Goal: Task Accomplishment & Management: Use online tool/utility

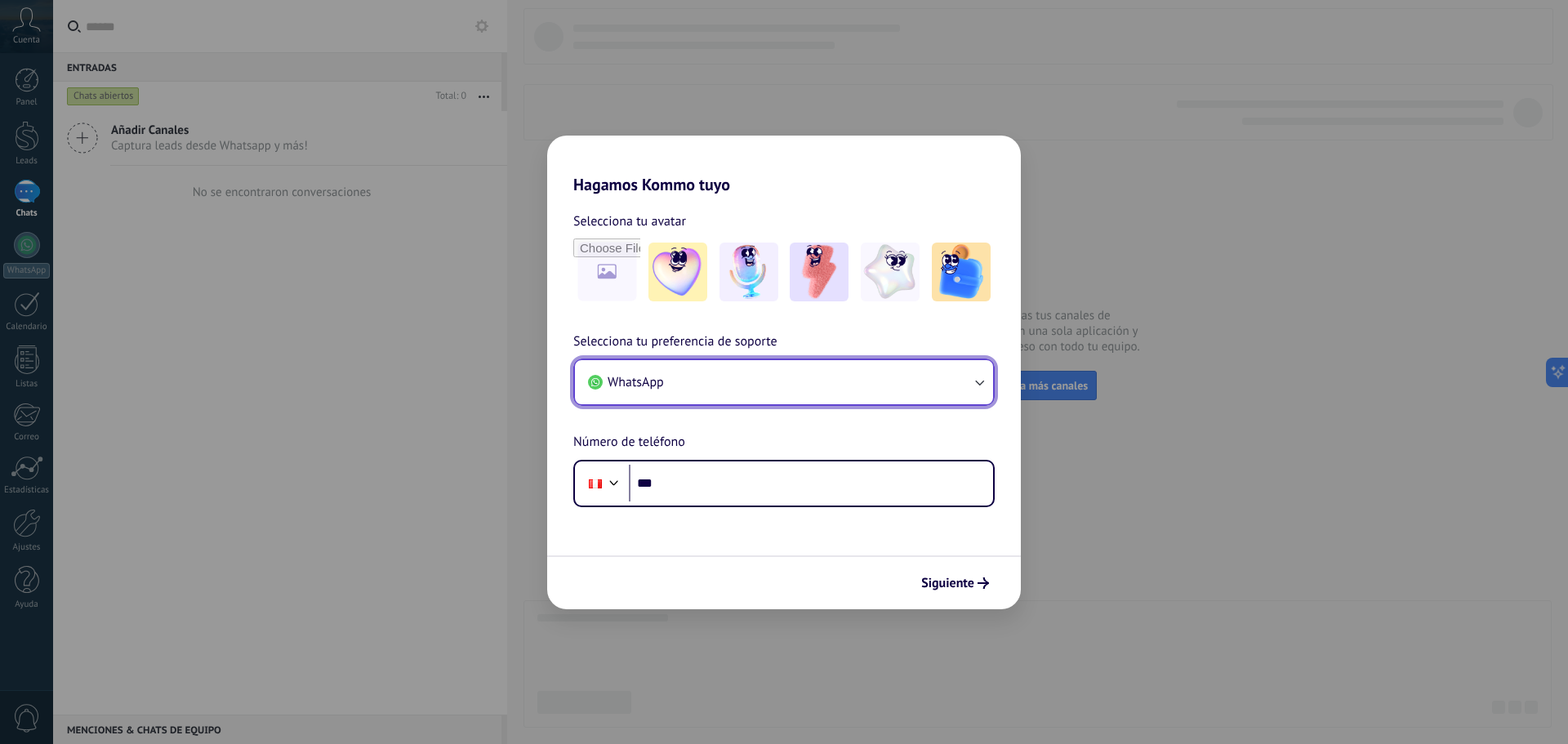
click at [737, 372] on button "WhatsApp" at bounding box center [784, 382] width 418 height 44
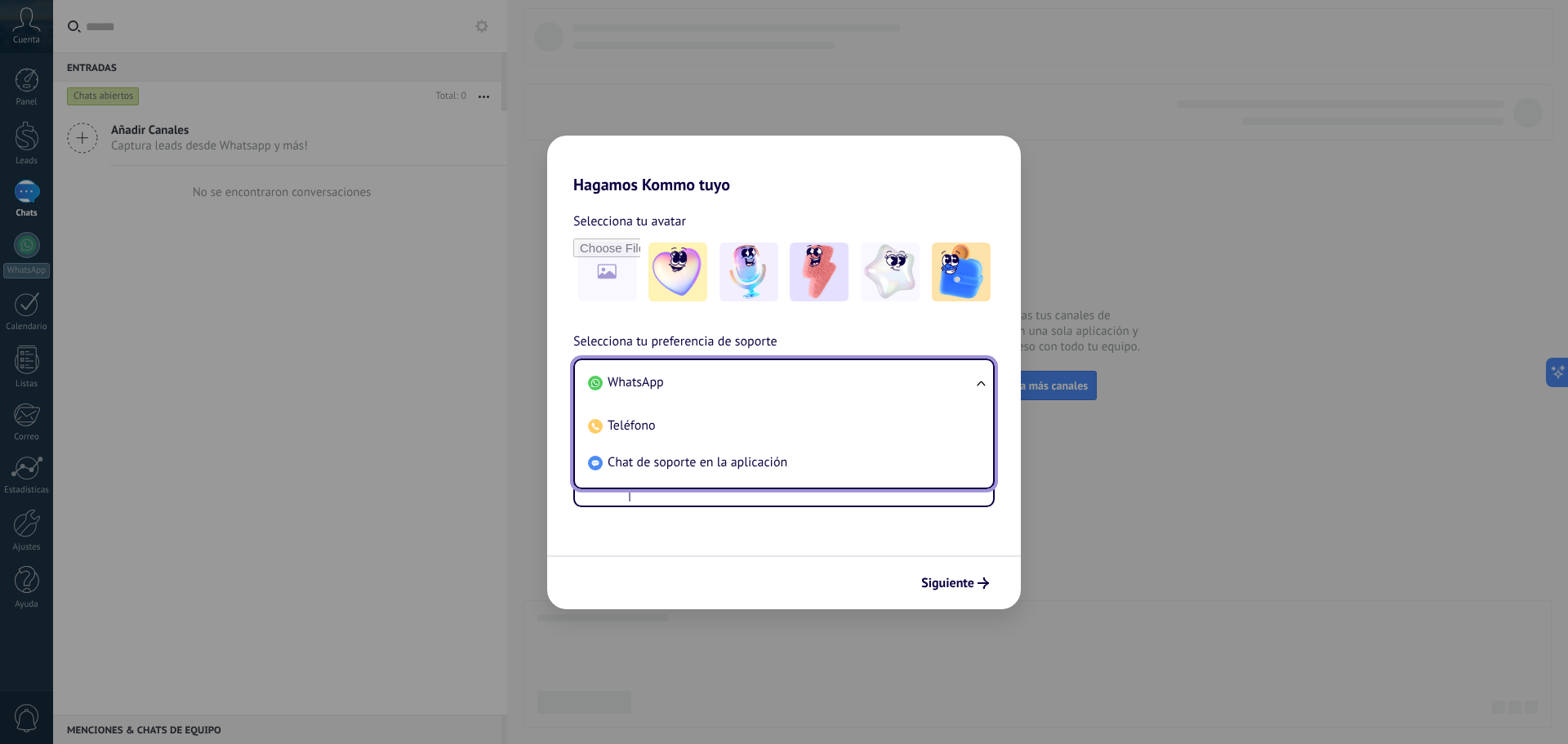
click at [737, 372] on li "WhatsApp" at bounding box center [781, 382] width 398 height 37
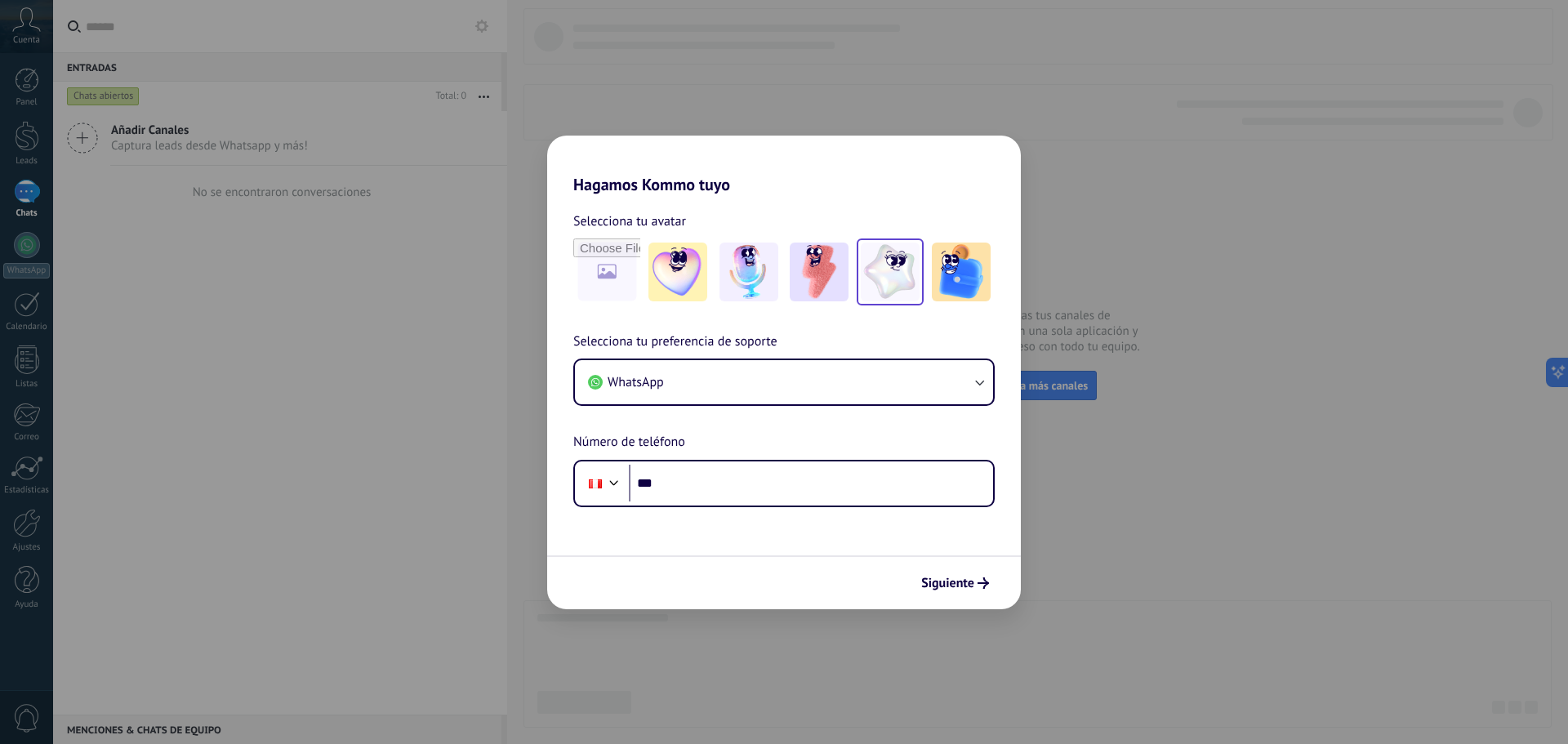
click at [891, 286] on img at bounding box center [890, 272] width 58 height 58
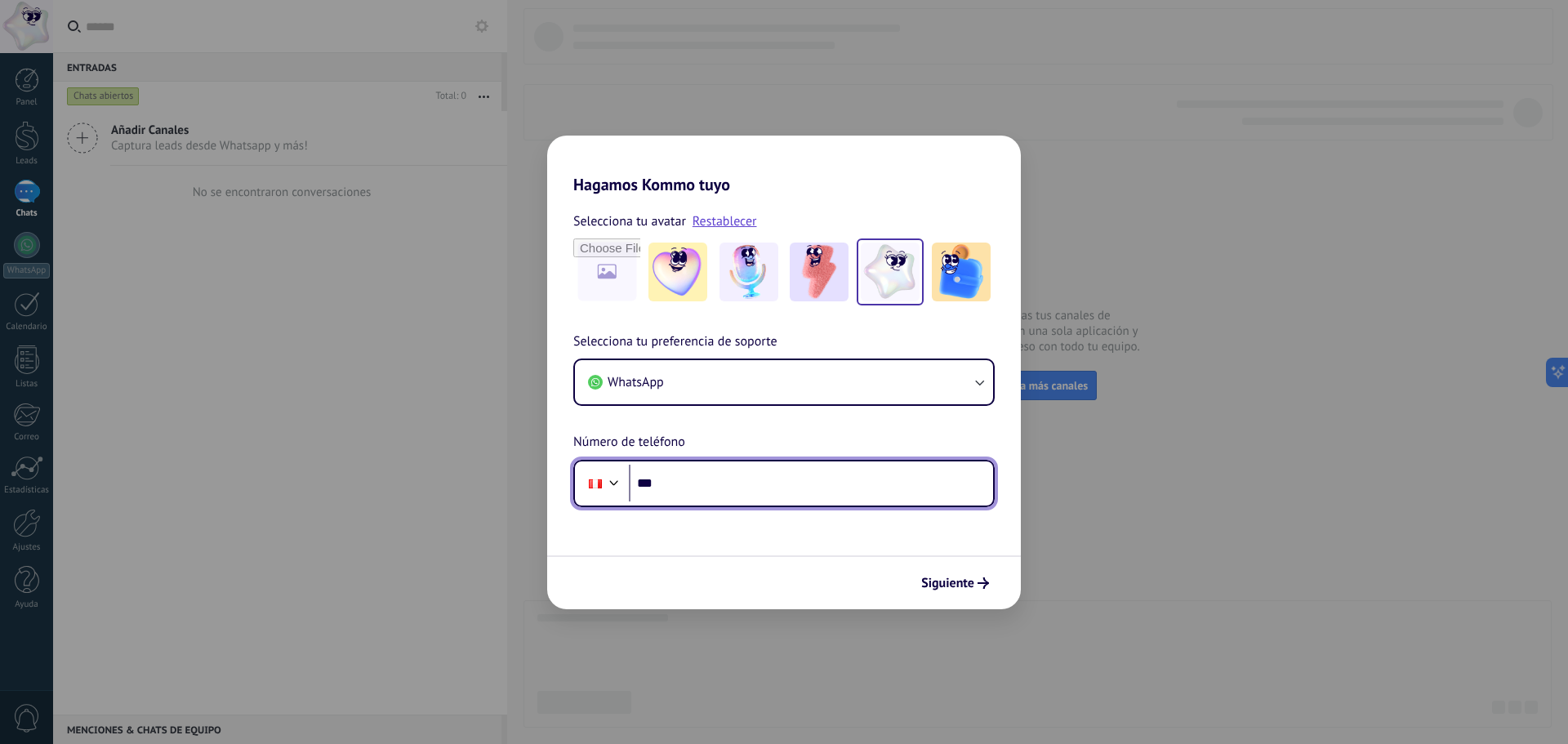
click at [694, 481] on input "***" at bounding box center [811, 483] width 364 height 37
type input "**********"
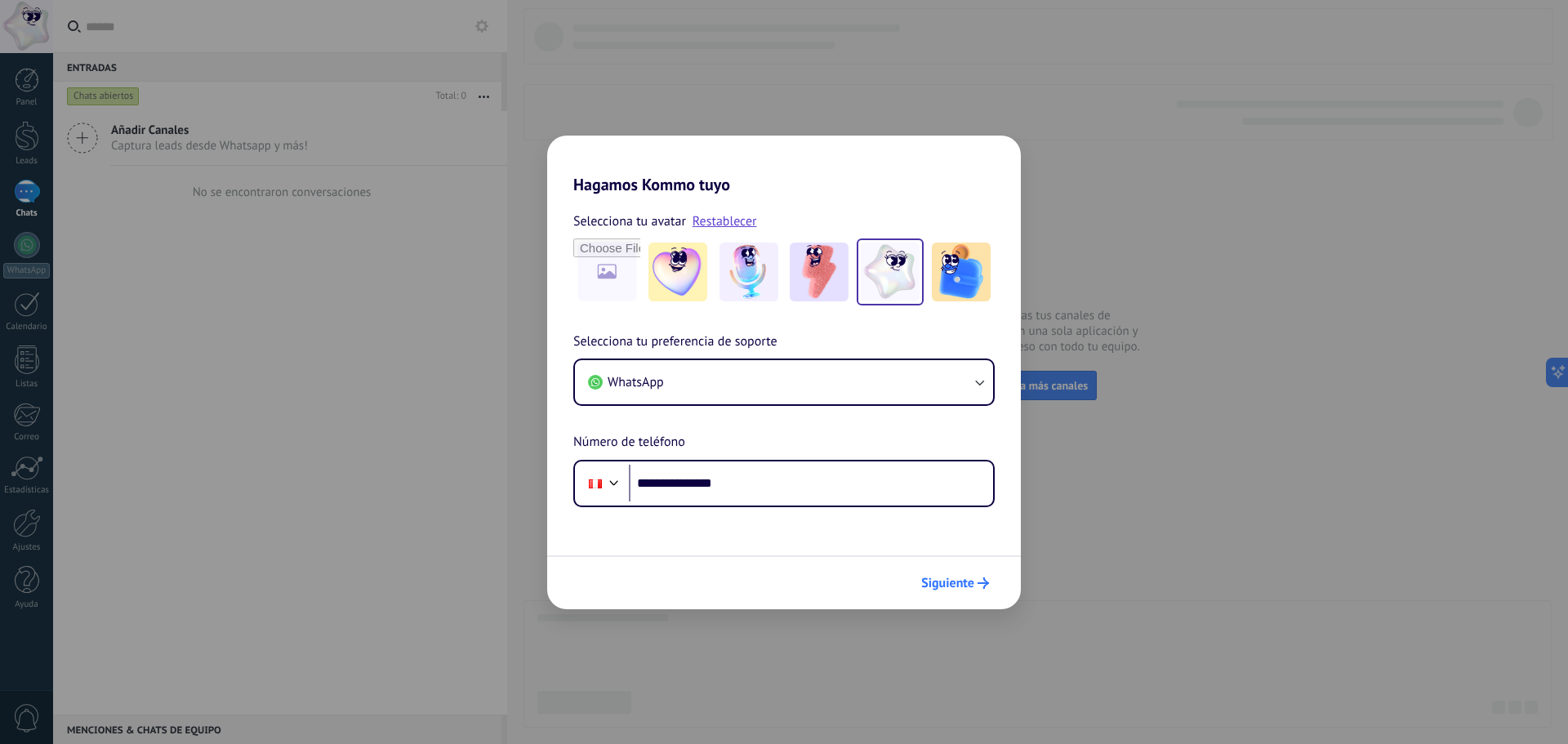
click at [940, 569] on div "Siguiente" at bounding box center [955, 582] width 82 height 27
click at [946, 571] on button "Siguiente" at bounding box center [955, 582] width 82 height 27
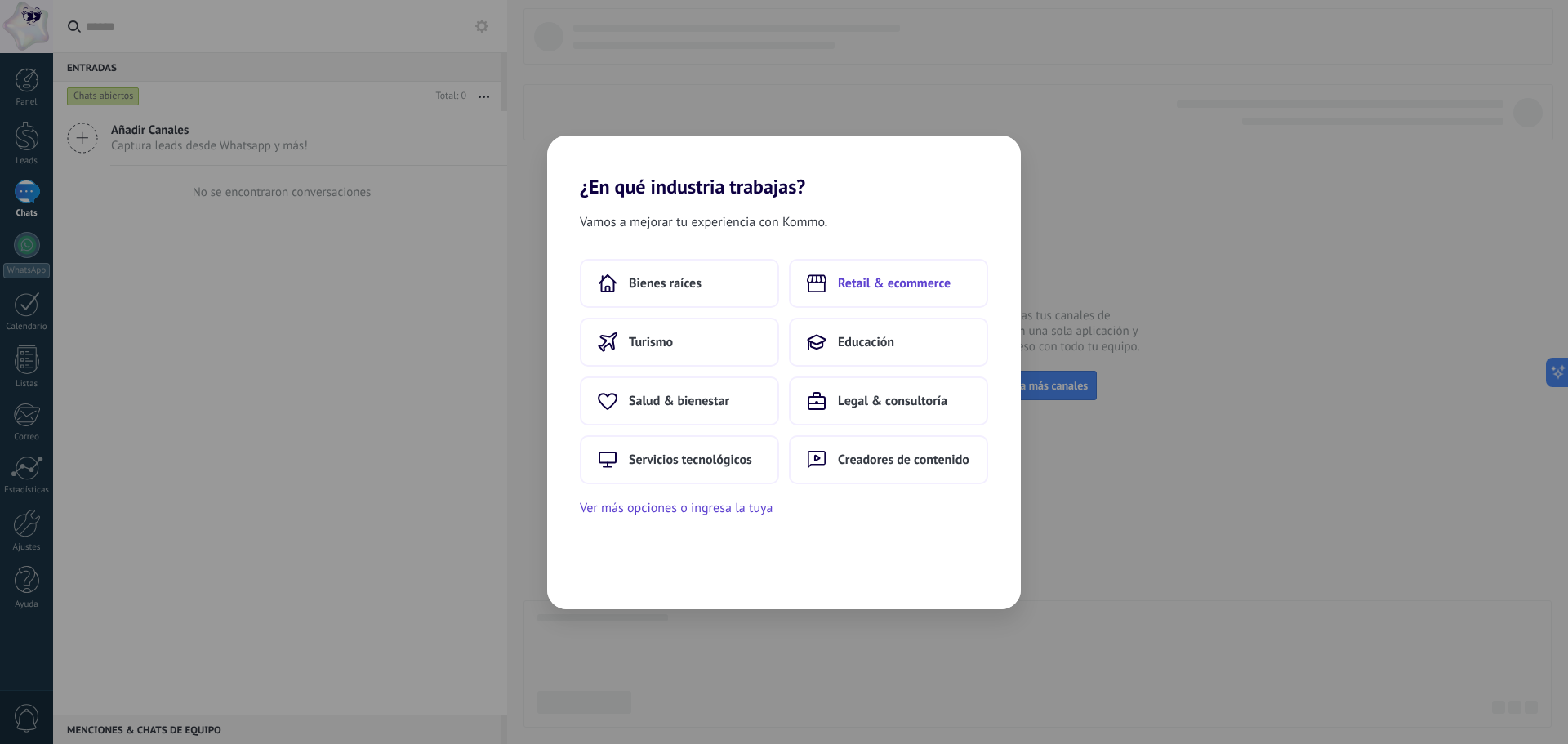
click at [901, 278] on span "Retail & ecommerce" at bounding box center [893, 283] width 112 height 16
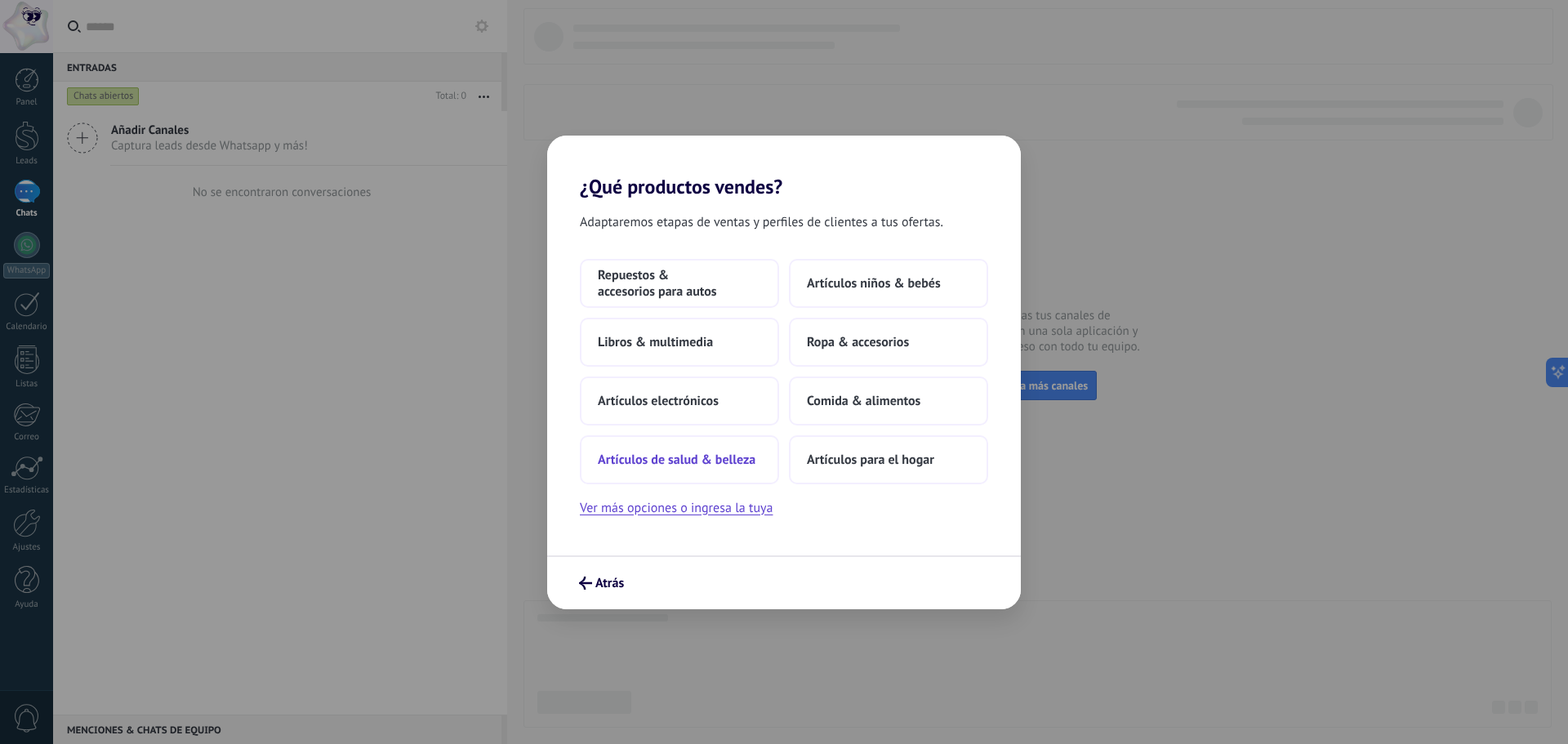
click at [728, 462] on span "Artículos de salud & belleza" at bounding box center [677, 460] width 158 height 16
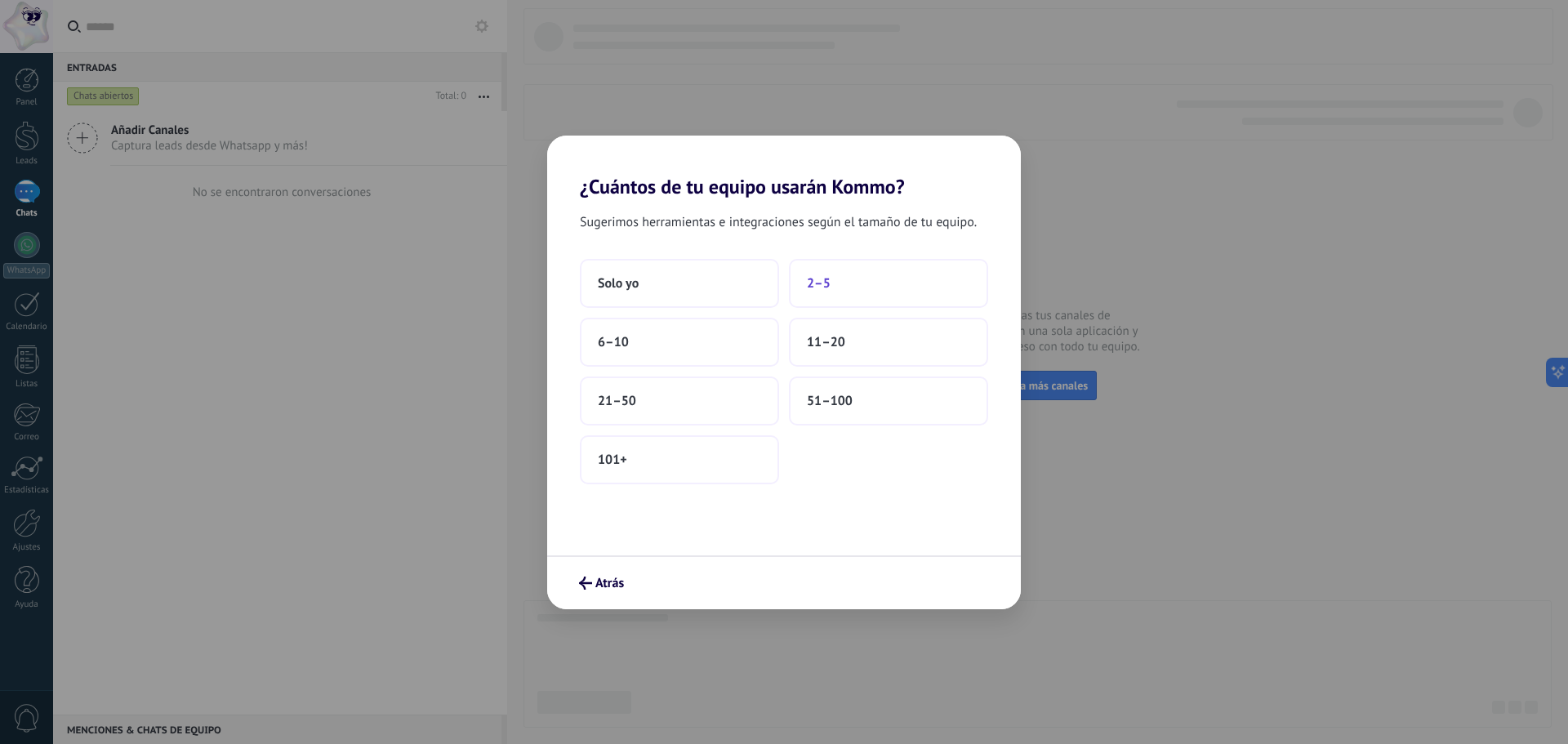
click at [900, 277] on button "2–5" at bounding box center [889, 283] width 199 height 49
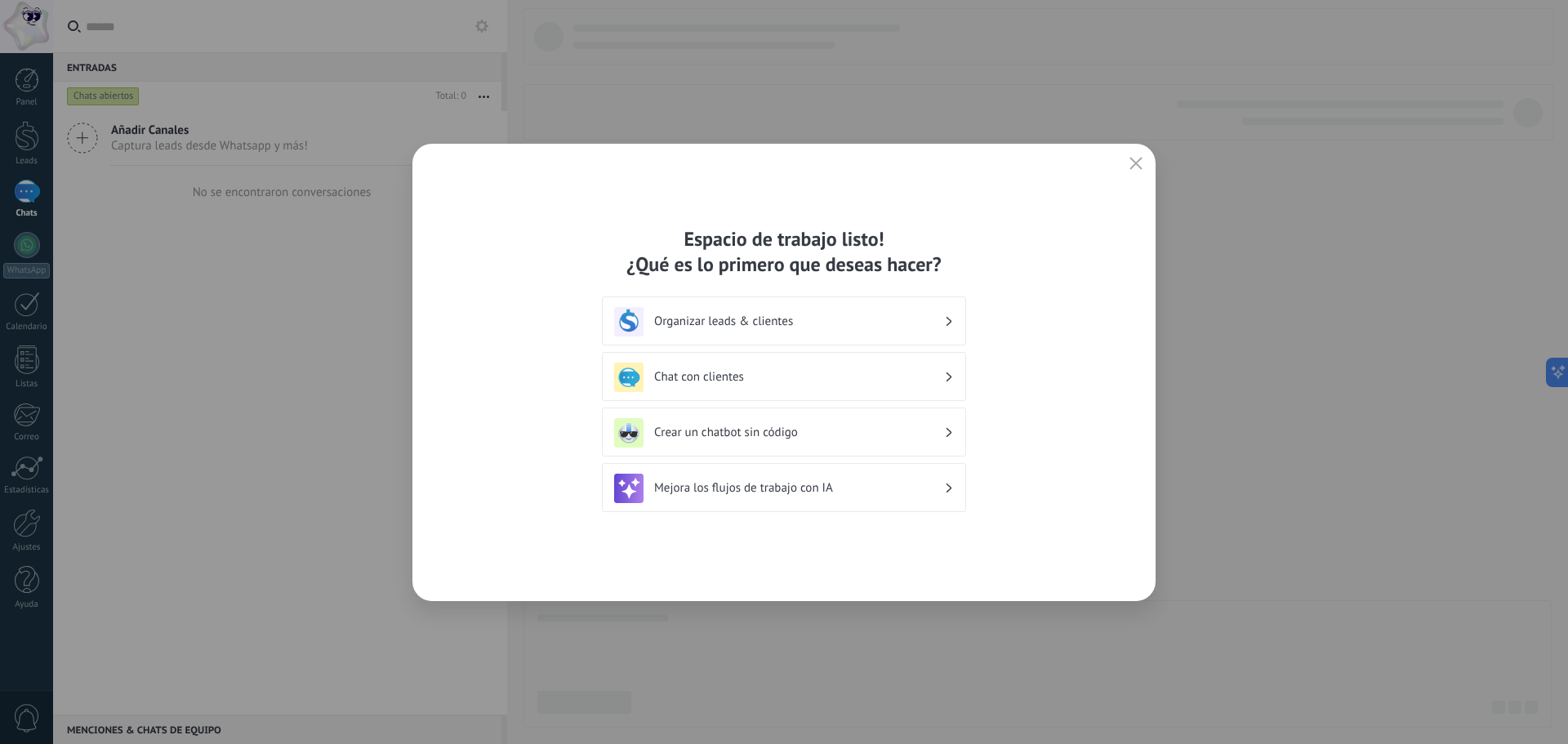
click at [1034, 253] on div "Espacio de trabajo listo! ¿Qué es lo primero que deseas hacer? Organizar leads …" at bounding box center [784, 372] width 743 height 457
click at [833, 427] on h3 "Crear un chatbot sin código" at bounding box center [798, 432] width 289 height 16
click at [877, 439] on h3 "Crear un chatbot sin código" at bounding box center [798, 432] width 289 height 16
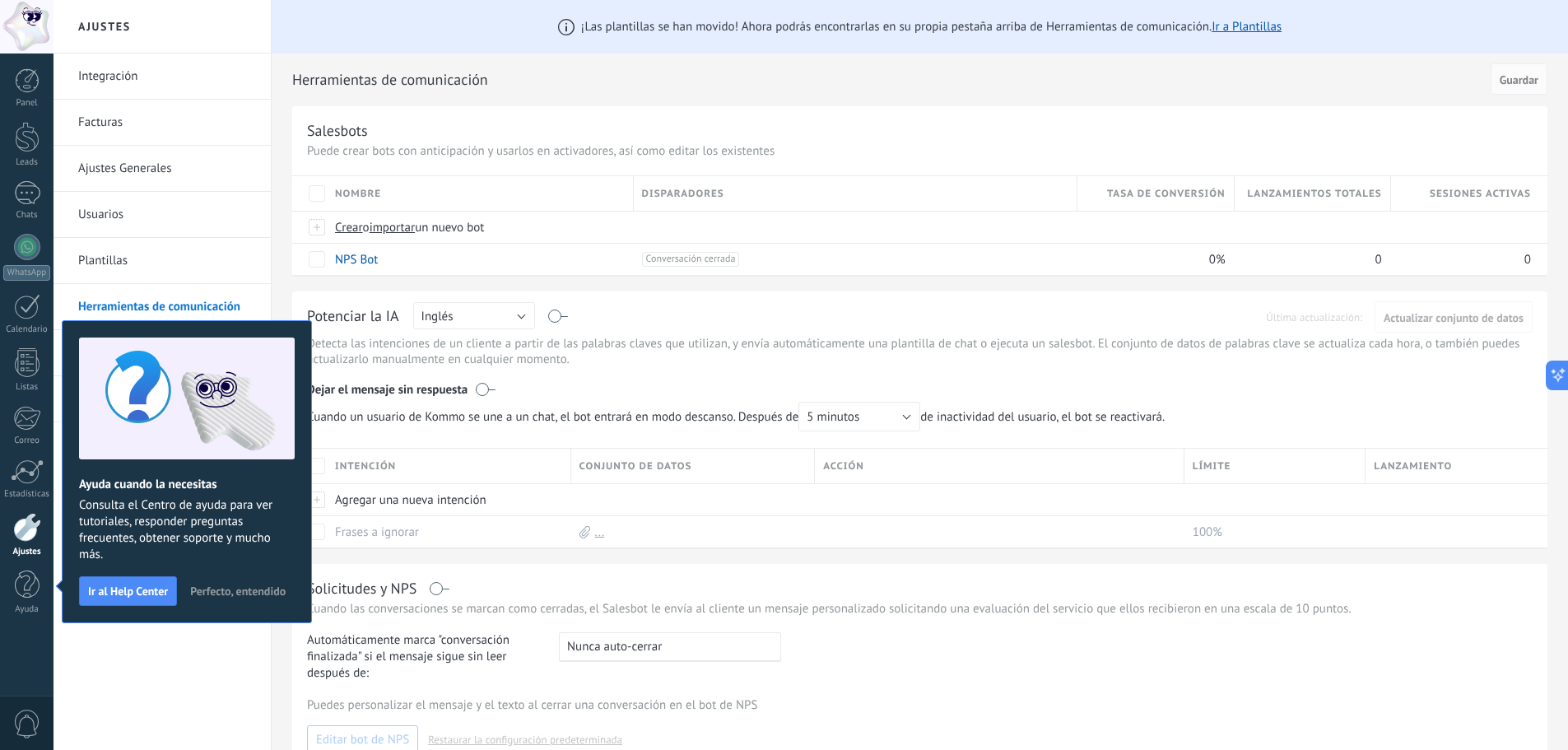
click at [556, 106] on div "Salesbots Puede crear bots con anticipación y usarlos en activadores, así como …" at bounding box center [919, 190] width 1255 height 168
